Goal: Information Seeking & Learning: Learn about a topic

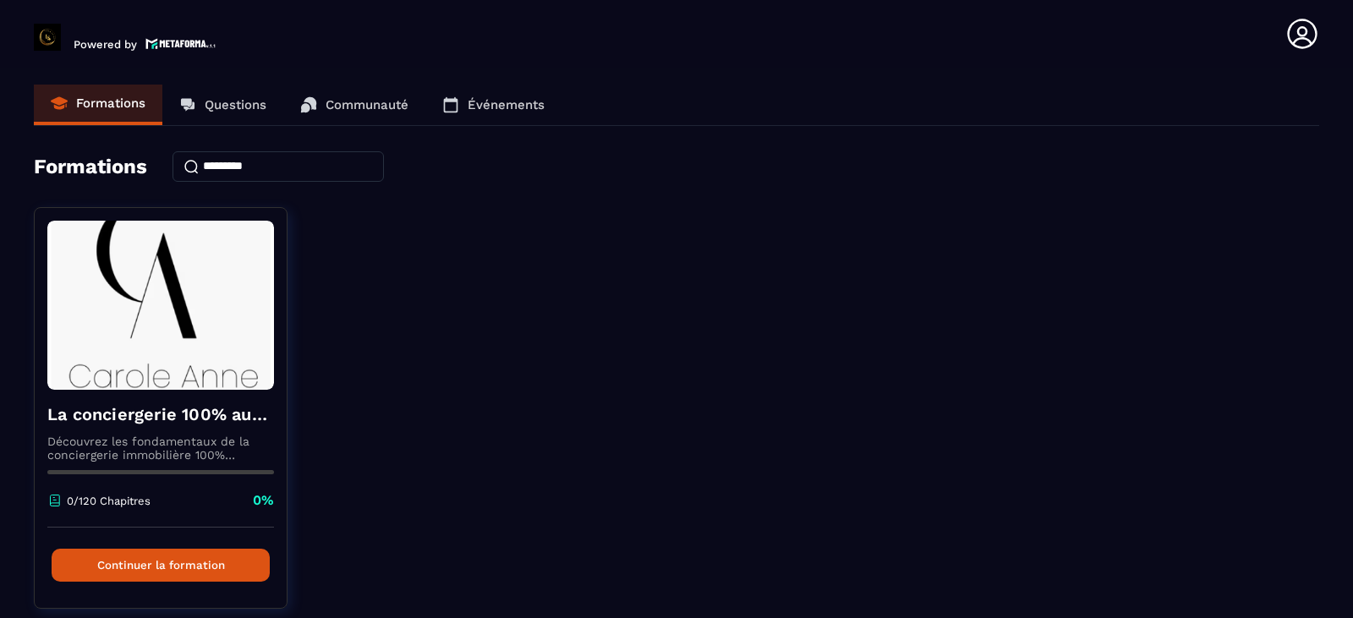
click at [239, 104] on p "Questions" at bounding box center [236, 104] width 62 height 15
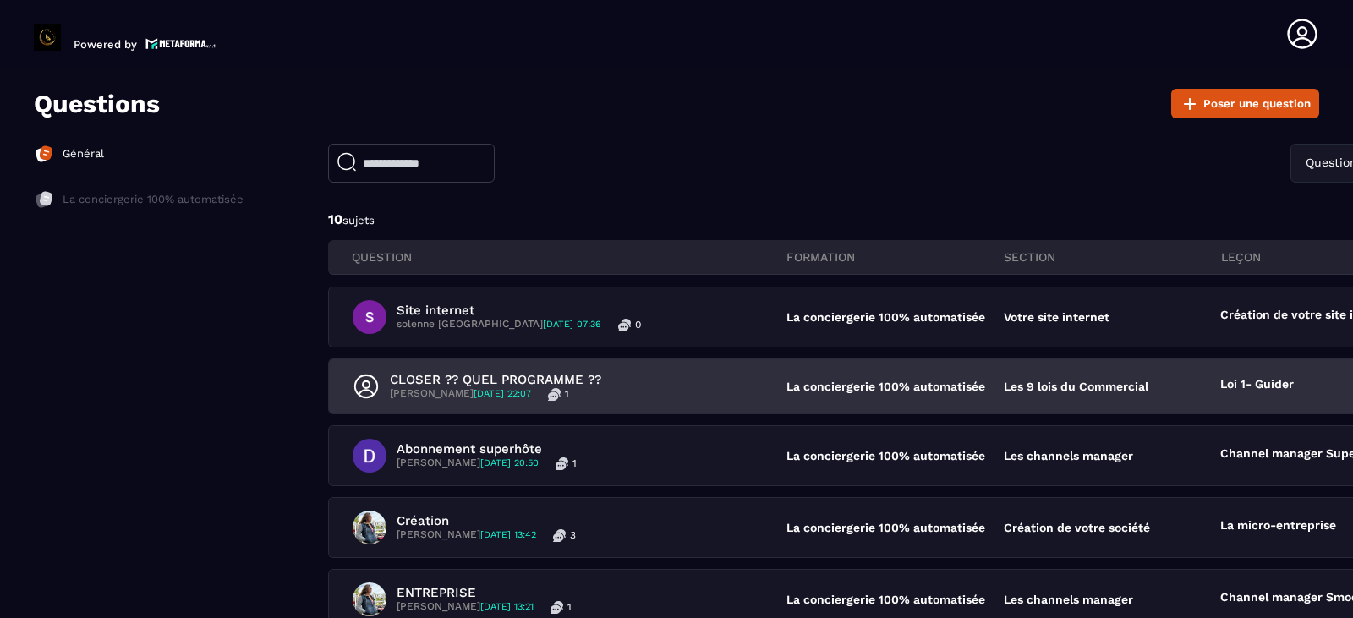
scroll to position [113, 0]
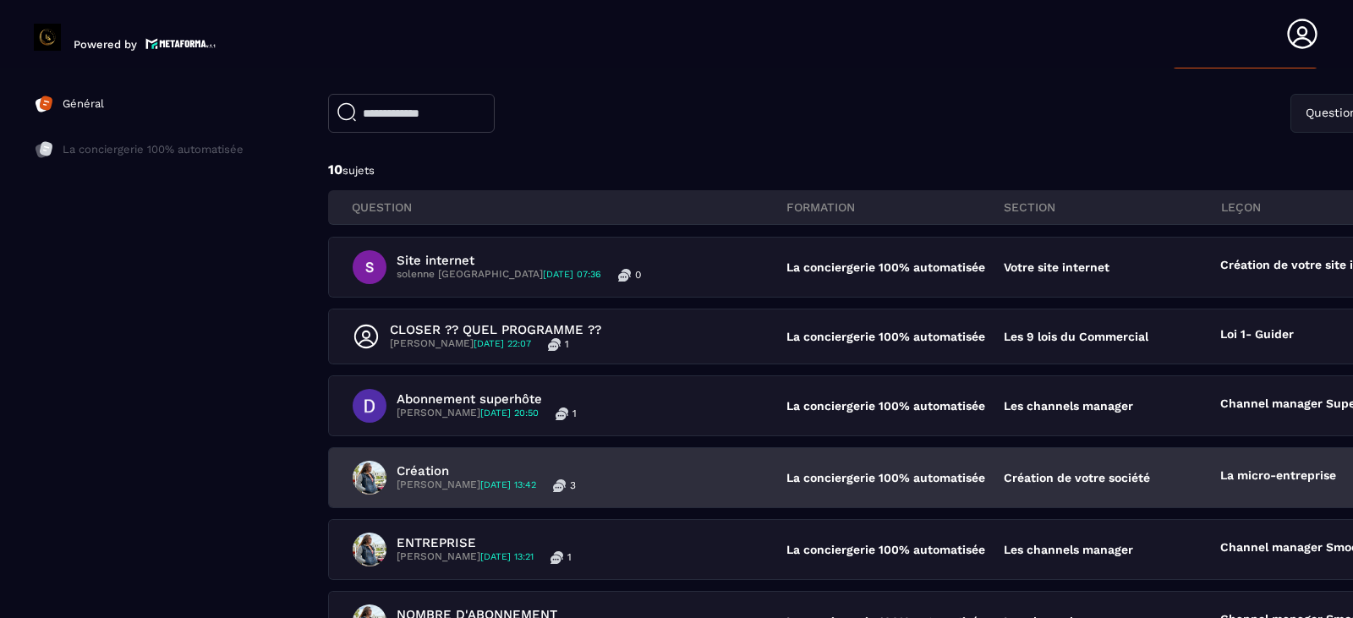
click at [755, 481] on div "Création [PERSON_NAME] [DATE] 13:42 3" at bounding box center [570, 478] width 434 height 34
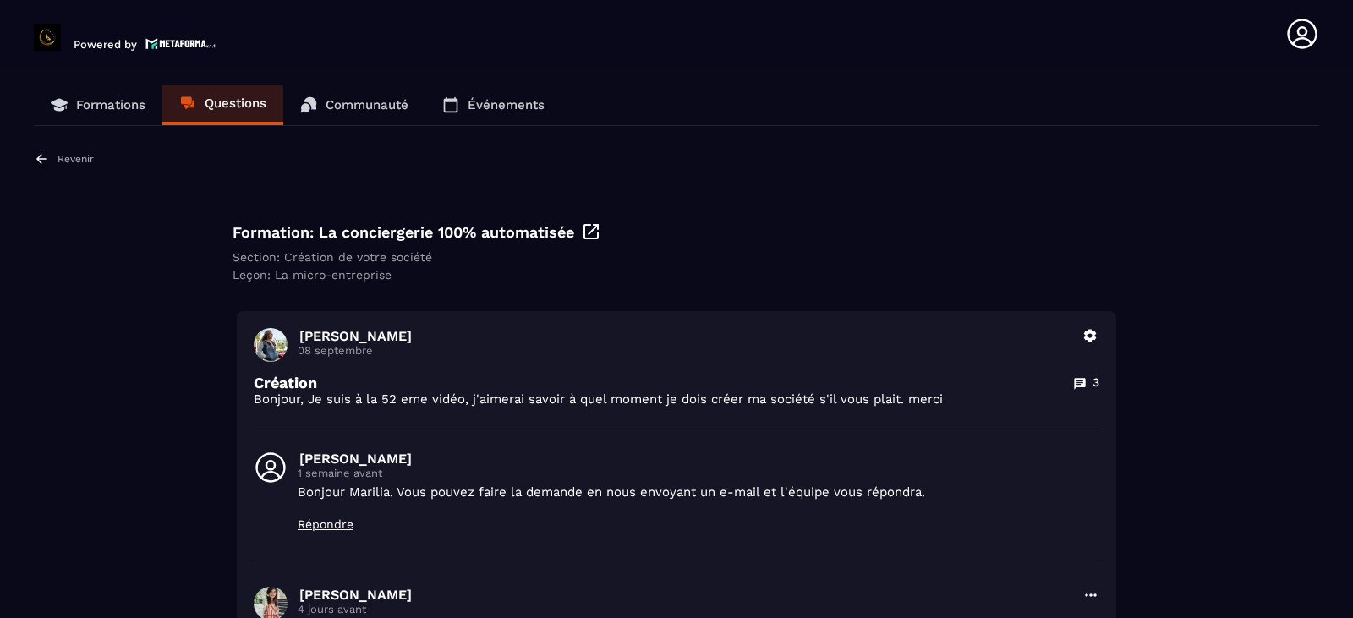
click at [115, 102] on p "Formations" at bounding box center [110, 104] width 69 height 15
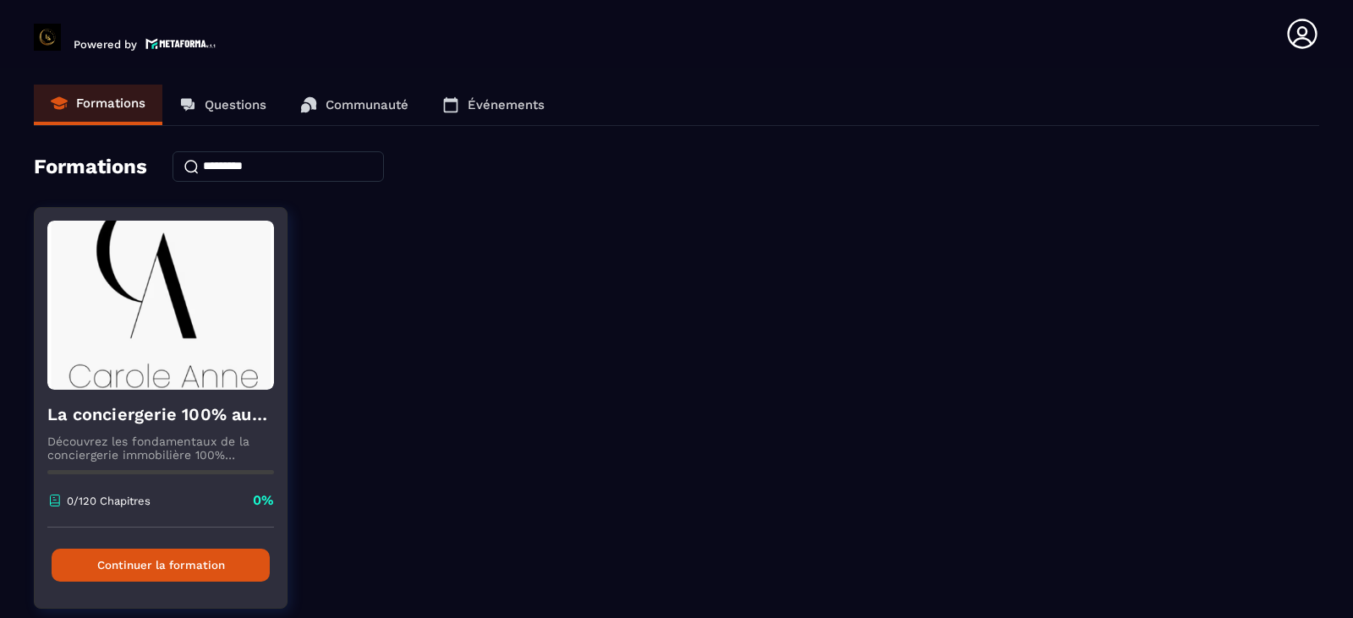
click at [169, 470] on div "La conciergerie 100% automatisée Découvrez les fondamentaux de la conciergerie …" at bounding box center [161, 459] width 252 height 138
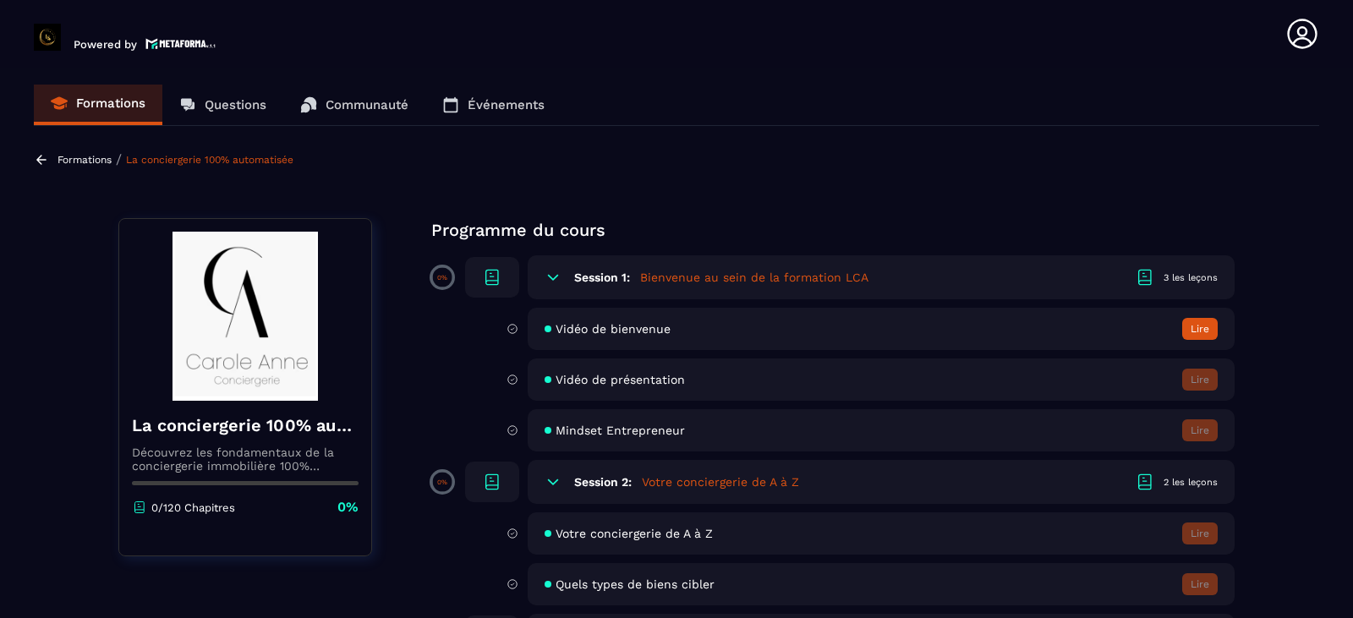
click at [645, 384] on span "Vidéo de présentation" at bounding box center [620, 380] width 129 height 14
click at [629, 429] on span "Mindset Entrepreneur" at bounding box center [620, 431] width 129 height 14
click at [552, 528] on div "Votre conciergerie de A à Z [GEOGRAPHIC_DATA]" at bounding box center [881, 534] width 707 height 42
click at [513, 533] on icon at bounding box center [513, 533] width 12 height 15
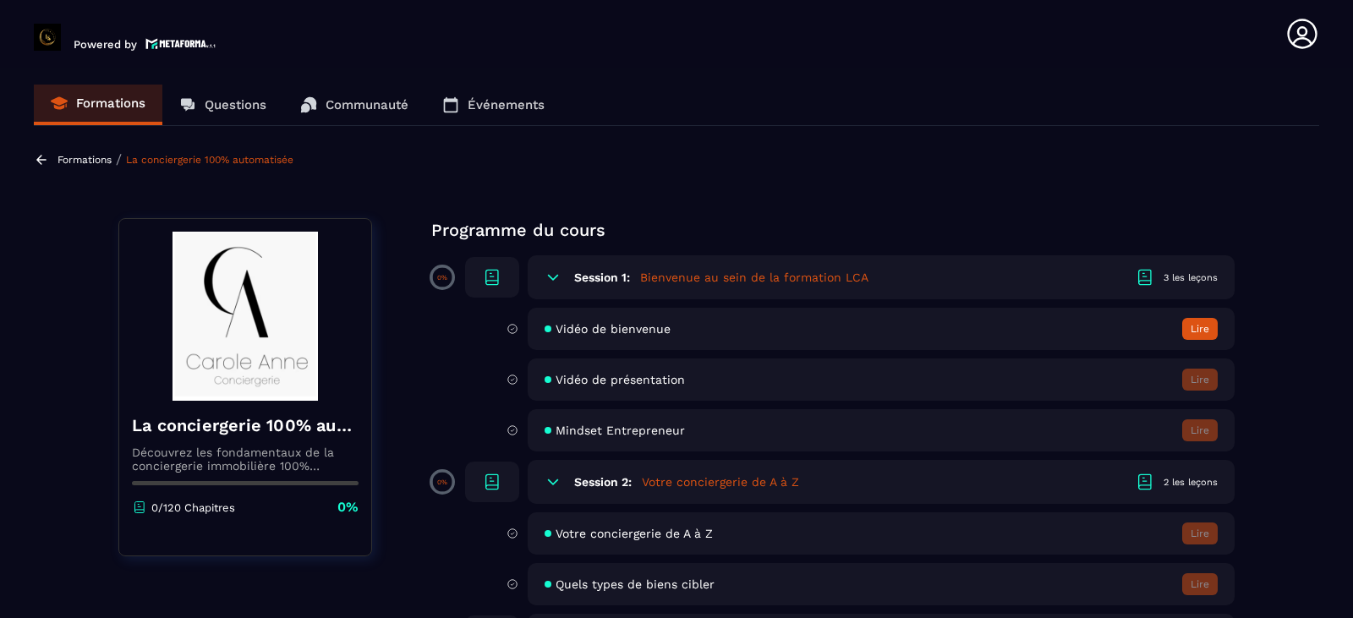
click at [509, 323] on icon at bounding box center [513, 328] width 12 height 15
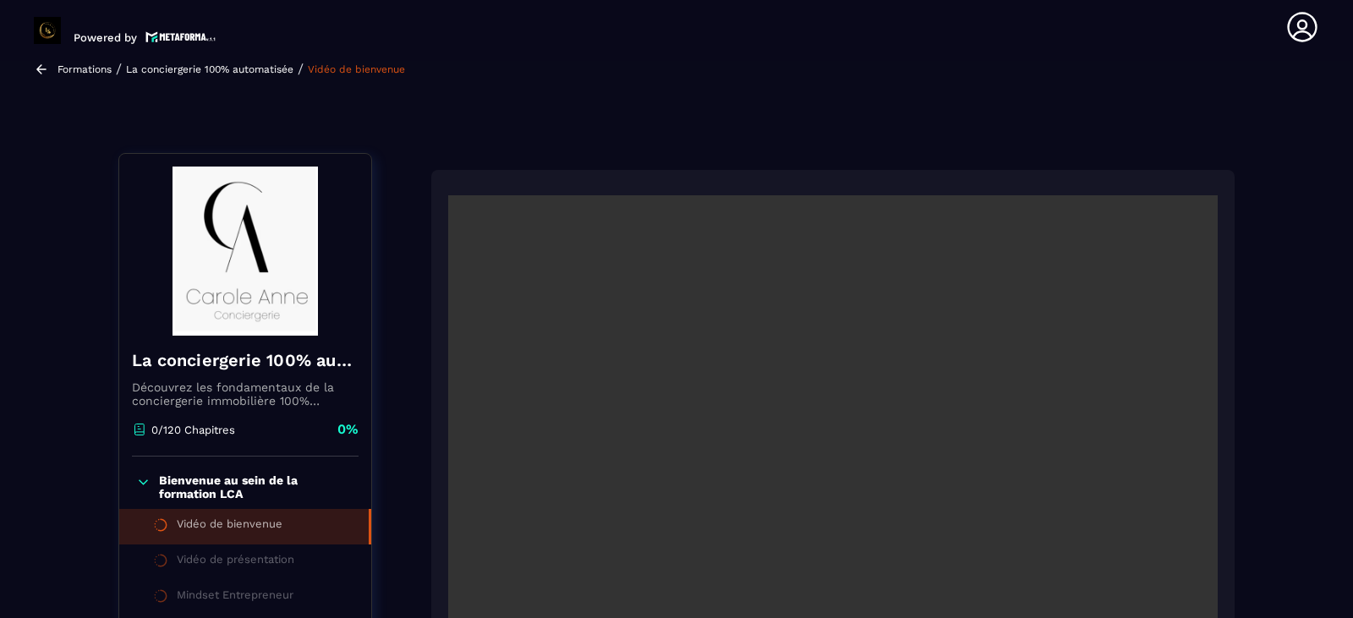
scroll to position [176, 0]
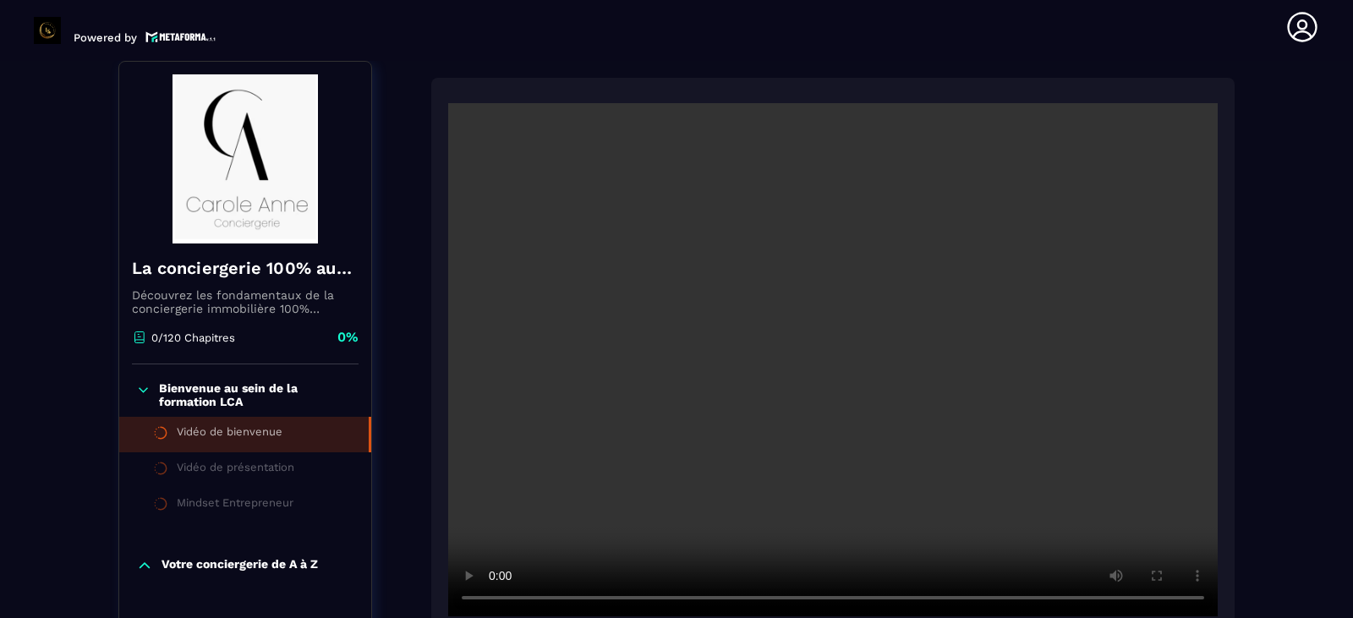
click at [351, 326] on div "La conciergerie 100% automatisée Découvrez les fondamentaux de la conciergerie …" at bounding box center [245, 304] width 252 height 121
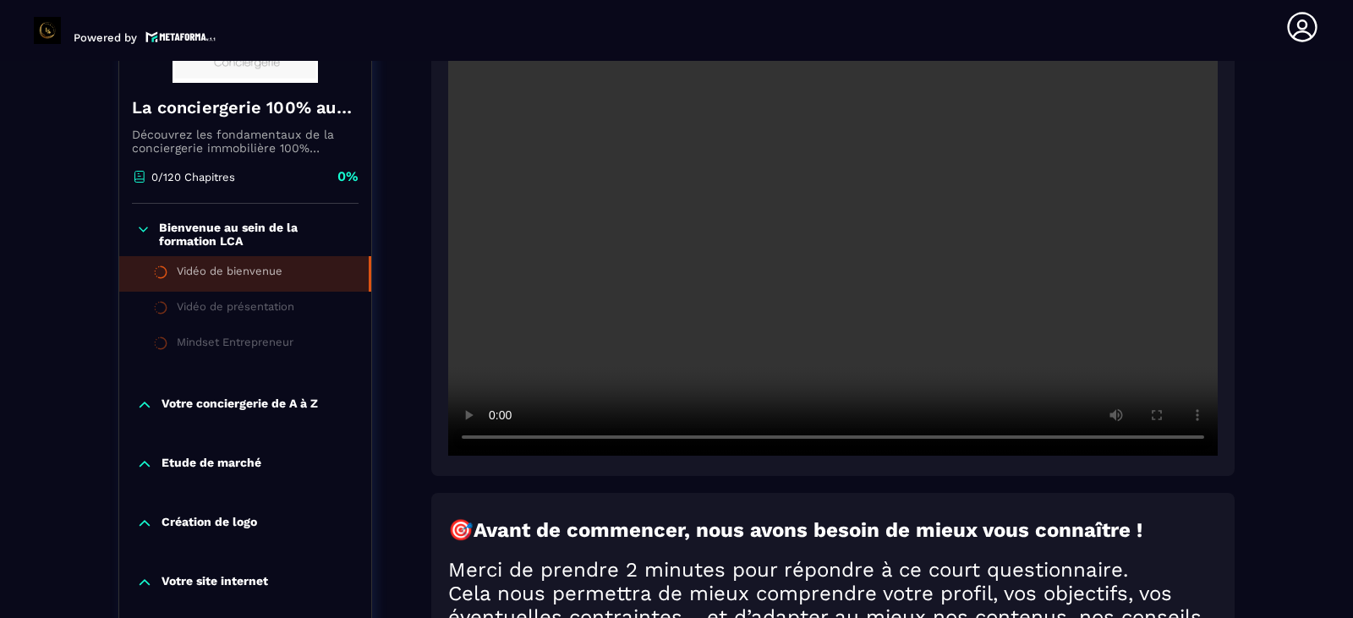
scroll to position [627, 0]
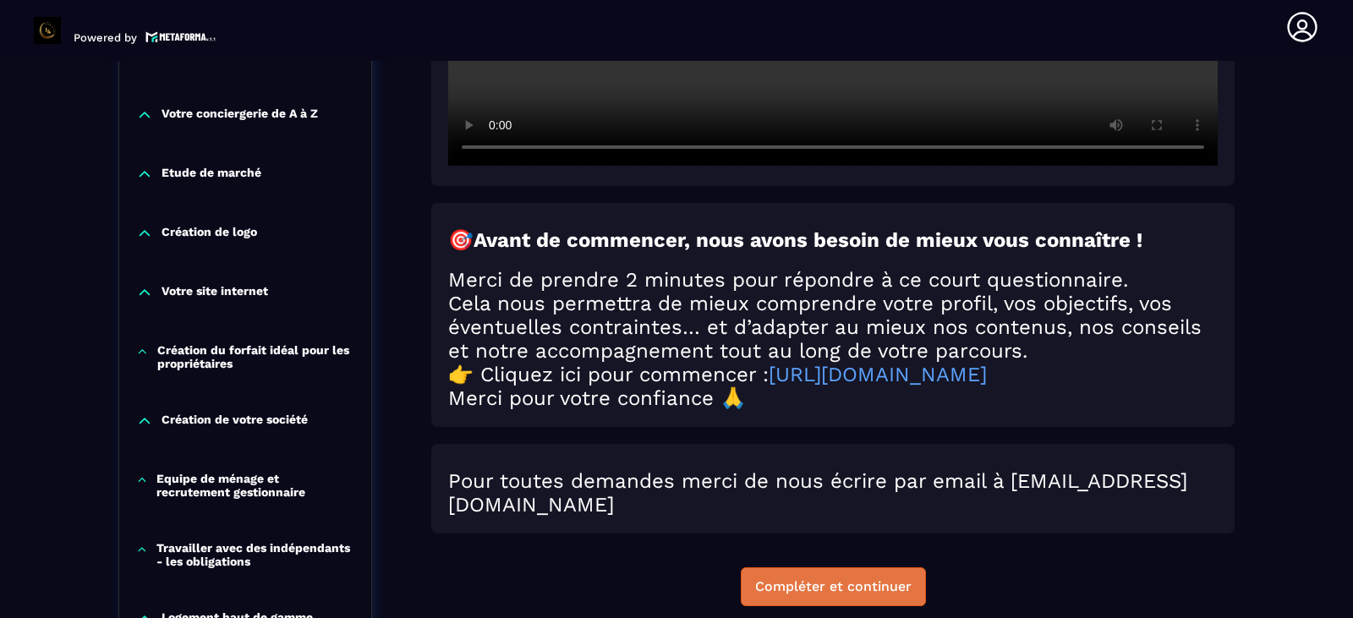
click at [821, 596] on div "Compléter et continuer" at bounding box center [833, 587] width 156 height 17
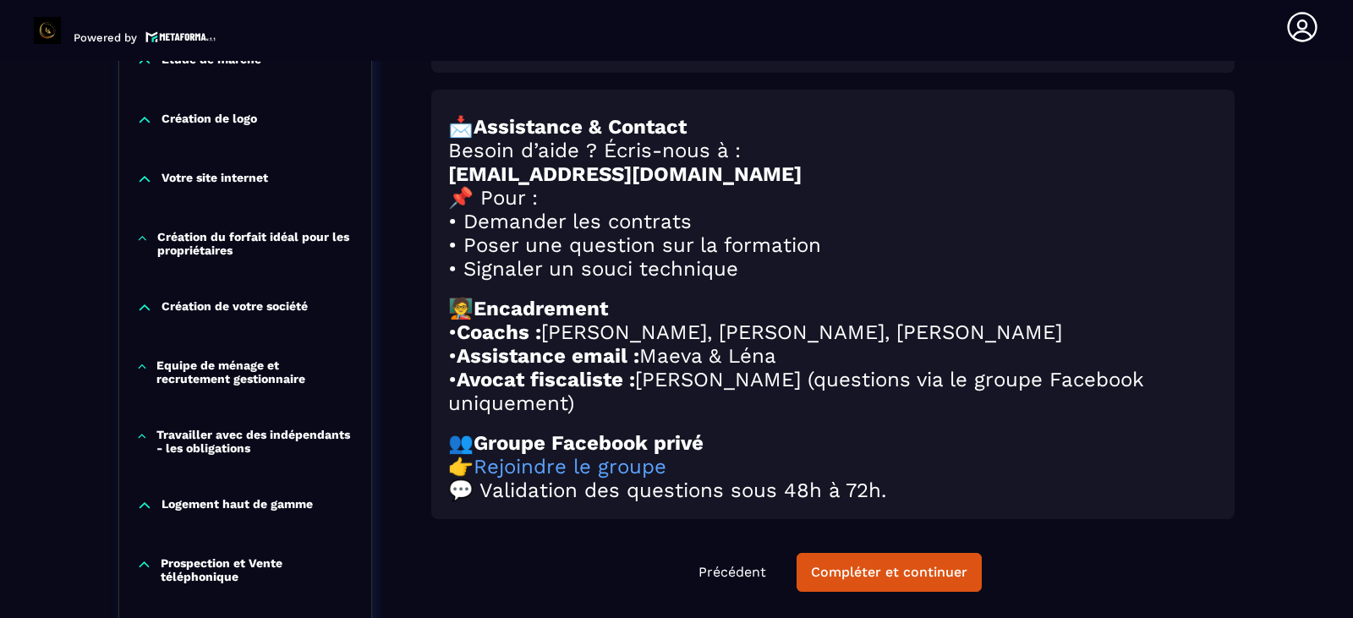
scroll to position [1191, 0]
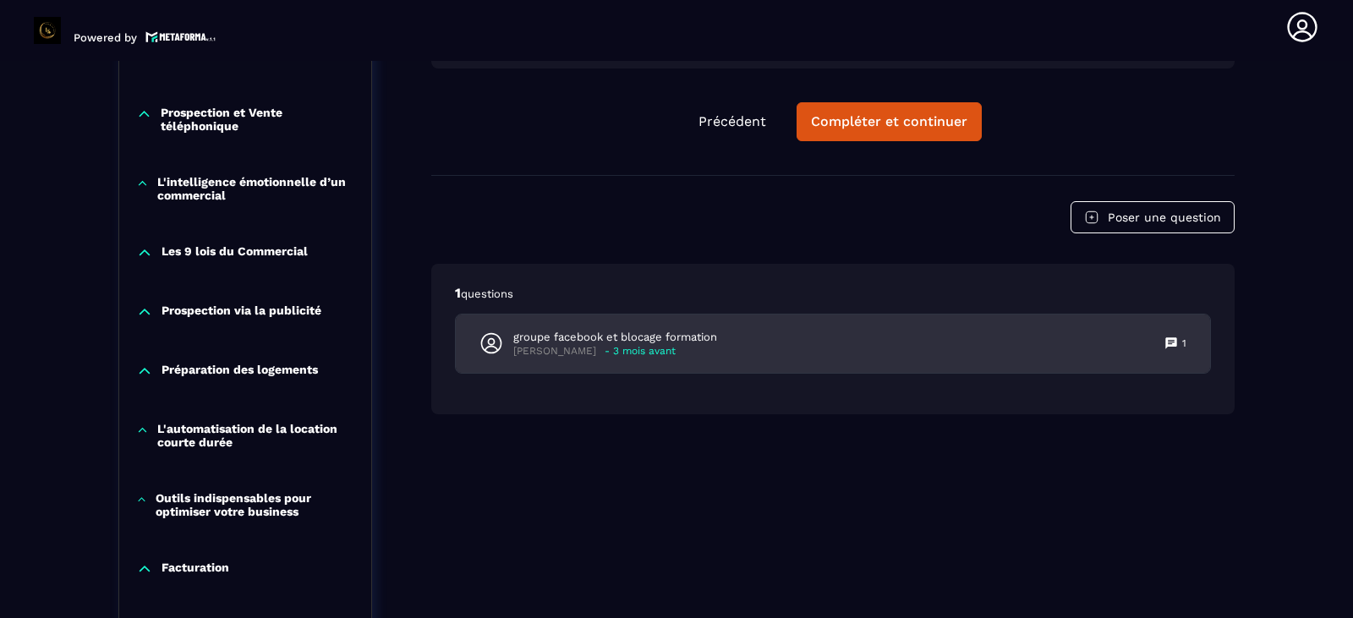
click at [818, 360] on div "groupe facebook et blocage formation [PERSON_NAME] - 3 mois avant 1" at bounding box center [833, 344] width 755 height 58
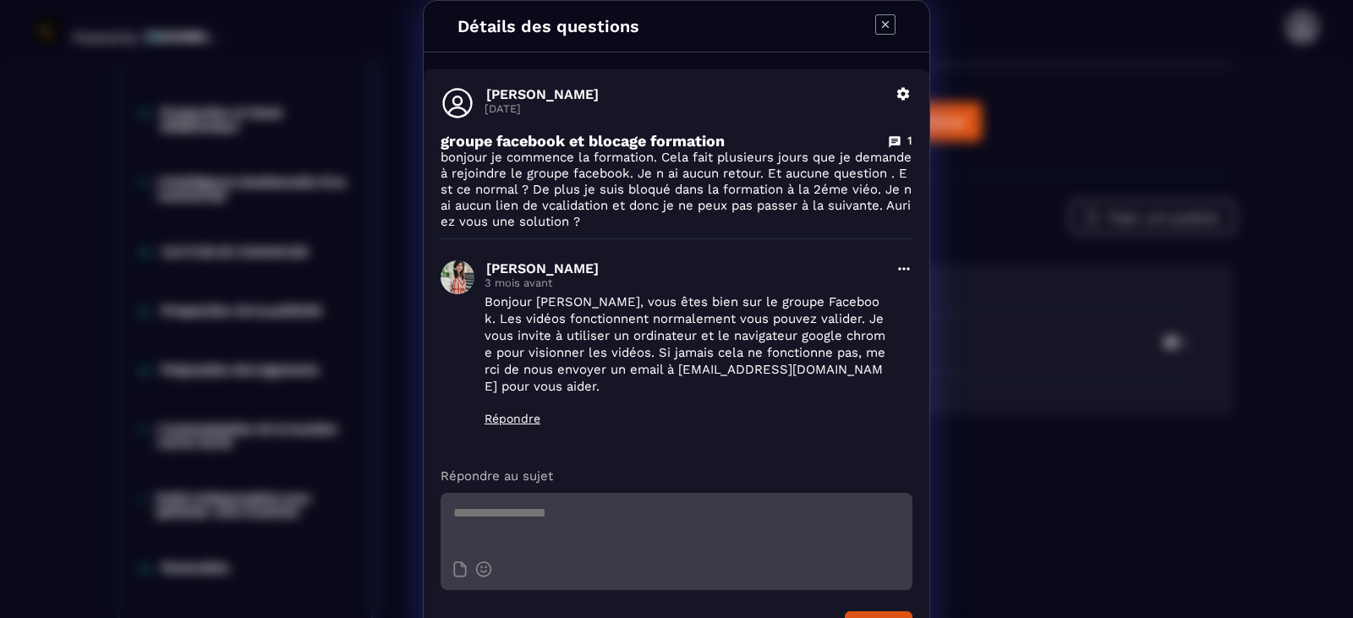
click at [1043, 490] on div "Détails des questions [PERSON_NAME] [DATE] Supprimer groupe facebook et blocage…" at bounding box center [676, 330] width 1353 height 661
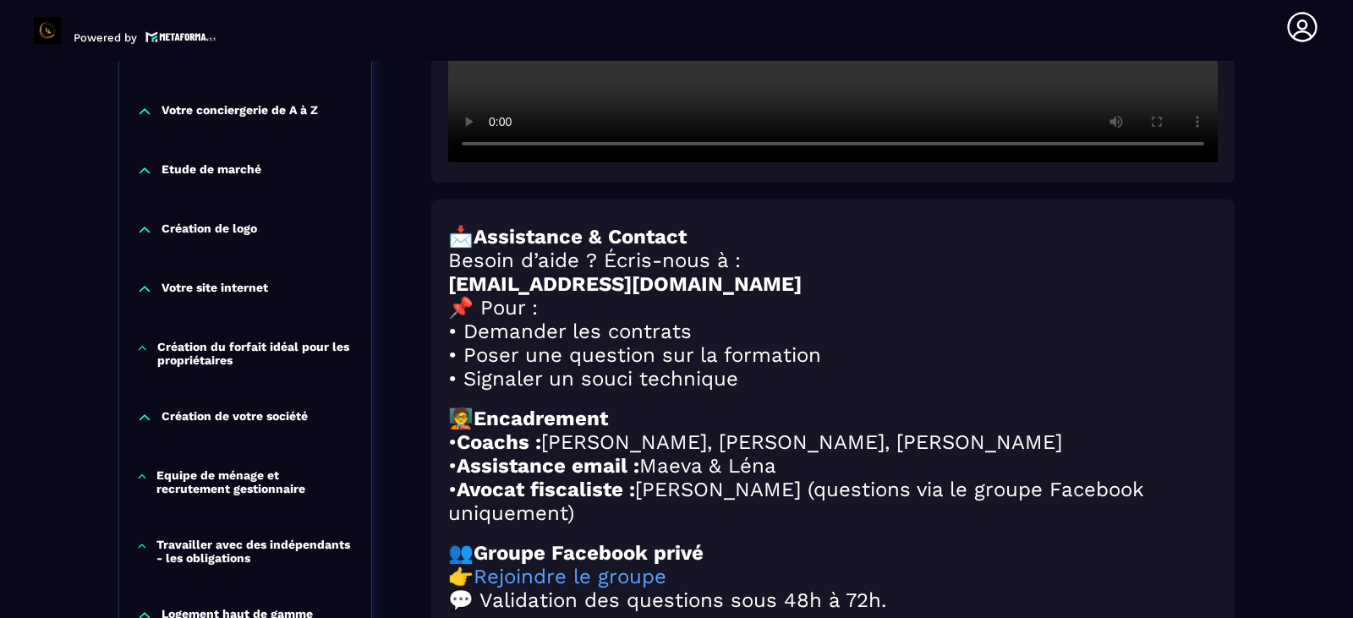
scroll to position [965, 0]
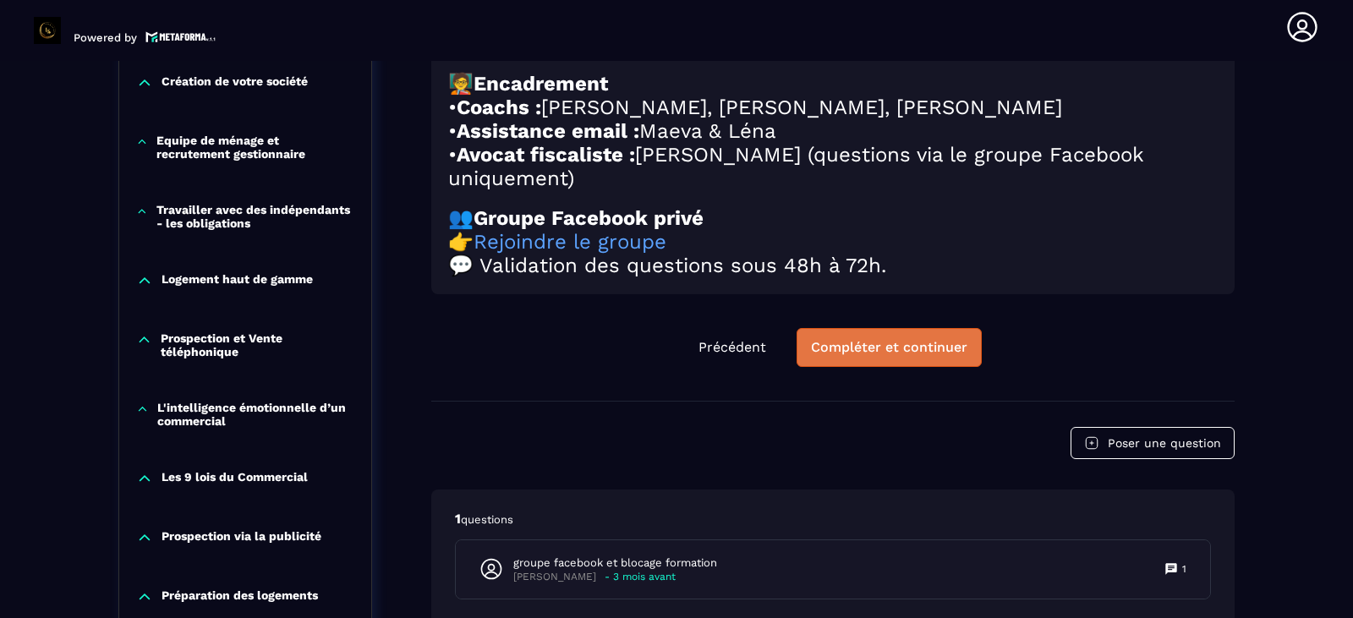
click at [914, 355] on button "Compléter et continuer" at bounding box center [889, 347] width 185 height 39
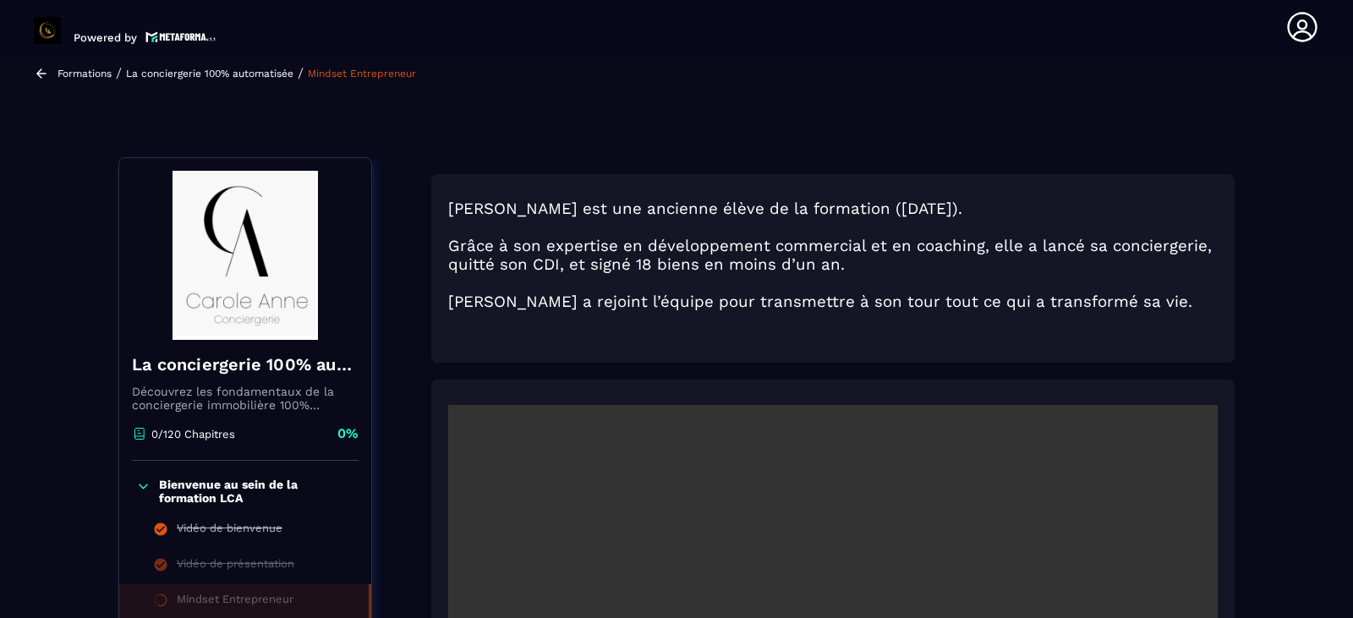
scroll to position [113, 0]
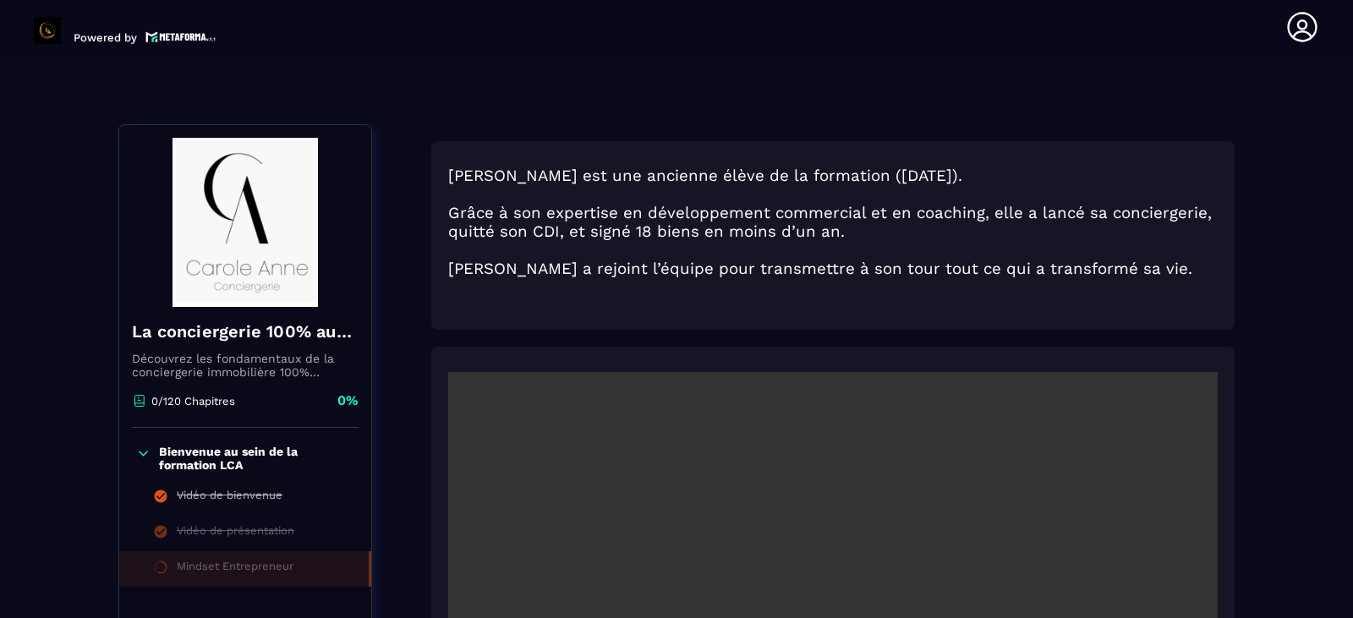
click at [756, 271] on h3 "[PERSON_NAME] a rejoint l’équipe pour transmettre à son tour tout ce qui a tran…" at bounding box center [833, 269] width 770 height 19
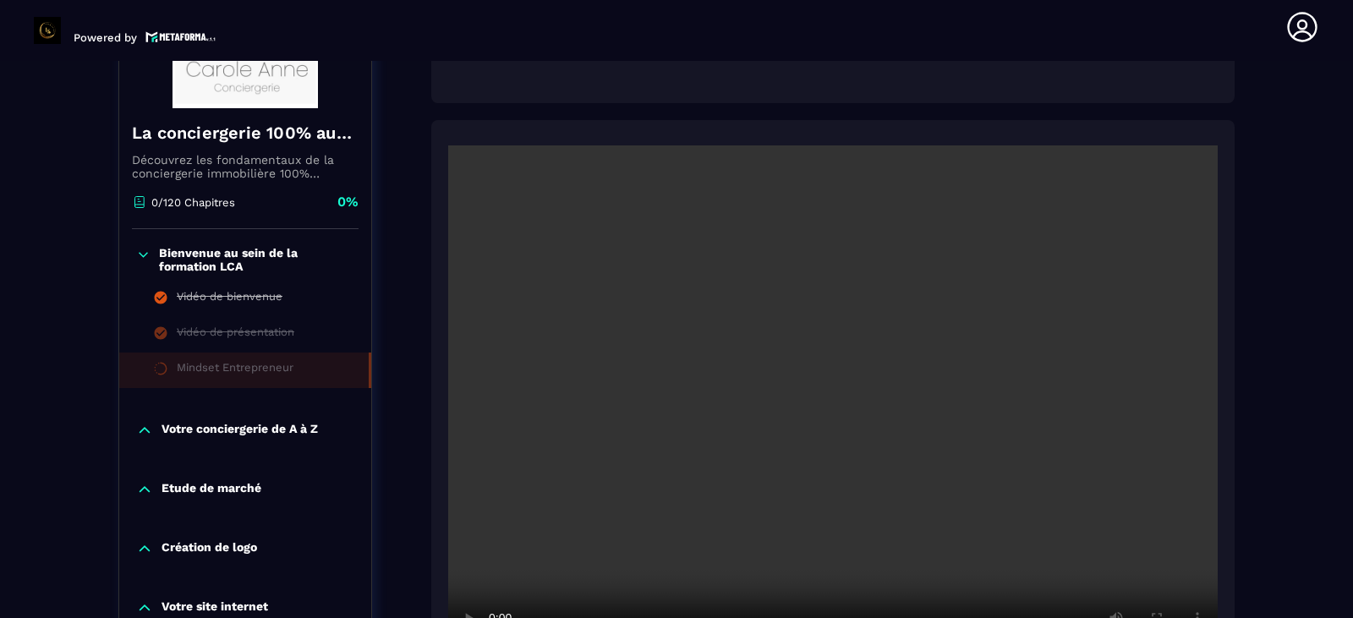
scroll to position [338, 0]
click at [803, 417] on video at bounding box center [833, 402] width 770 height 513
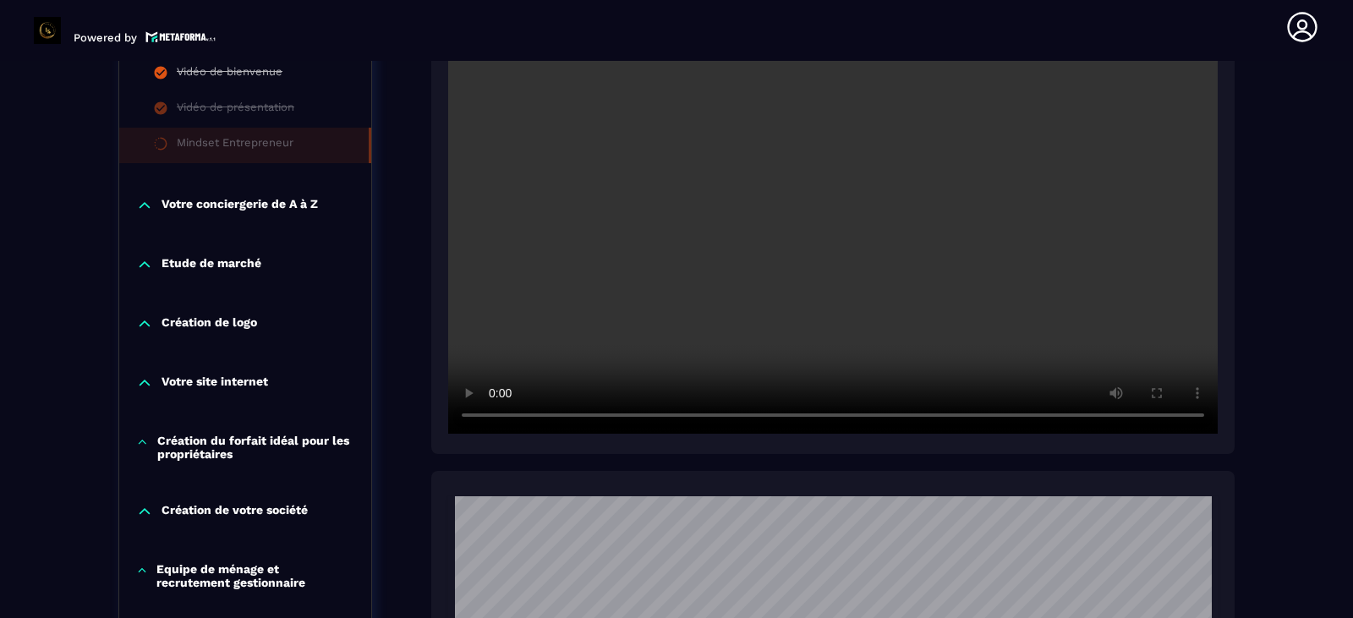
scroll to position [451, 0]
